Goal: Transaction & Acquisition: Subscribe to service/newsletter

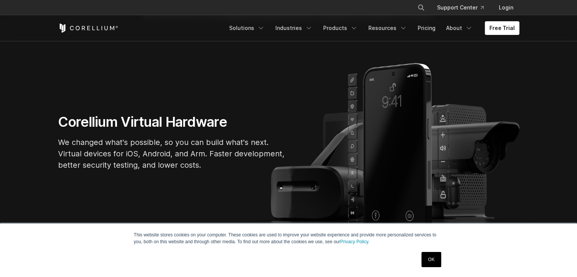
drag, startPoint x: 426, startPoint y: 261, endPoint x: 429, endPoint y: 257, distance: 5.4
click at [426, 261] on link "OK" at bounding box center [431, 259] width 19 height 15
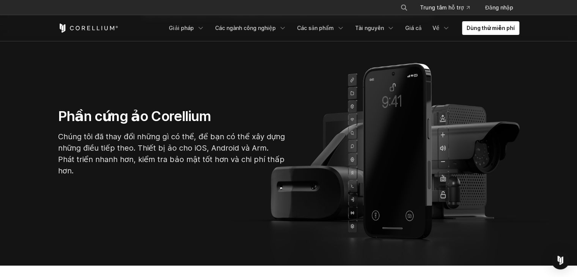
click at [0, 167] on section "Phần cứng ảo Corellium Chúng tôi đã thay đổi những gì có thể, để bạn có thể xây…" at bounding box center [288, 145] width 577 height 241
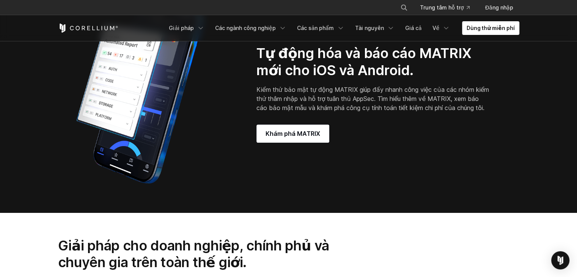
scroll to position [607, 0]
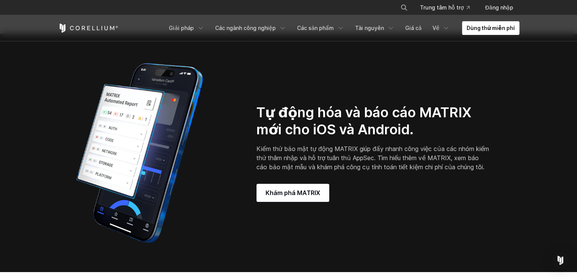
click at [471, 25] on font "Dùng thử miễn phí" at bounding box center [491, 28] width 48 height 6
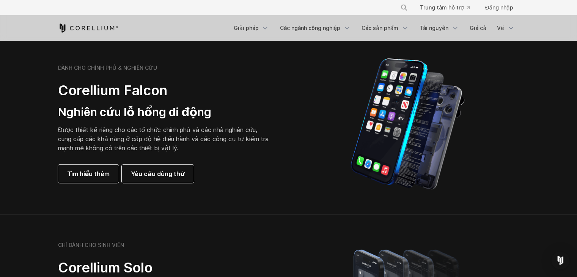
scroll to position [228, 0]
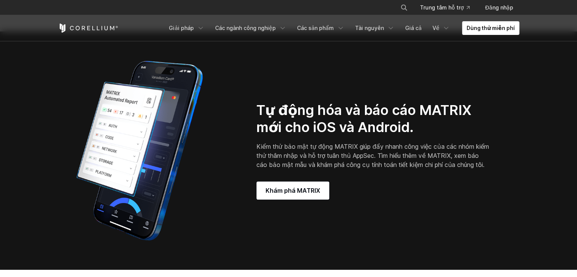
scroll to position [633, 0]
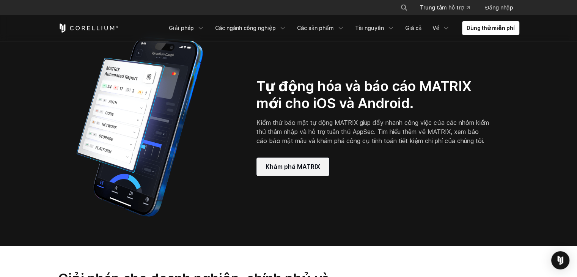
click at [293, 163] on font "Khám phá MATRIX" at bounding box center [293, 167] width 55 height 8
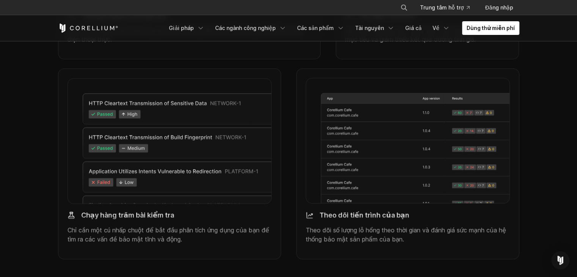
scroll to position [911, 0]
